Goal: Task Accomplishment & Management: Manage account settings

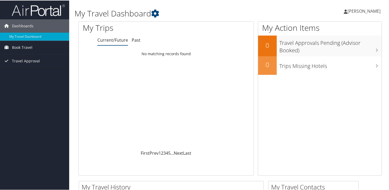
click at [367, 9] on span "[PERSON_NAME]" at bounding box center [363, 11] width 33 height 6
click at [343, 50] on link "View Travel Profile" at bounding box center [349, 47] width 59 height 9
click at [358, 11] on span "[PERSON_NAME]" at bounding box center [363, 11] width 33 height 6
click at [334, 48] on link "View Travel Profile" at bounding box center [349, 47] width 59 height 9
